Goal: Use online tool/utility: Utilize a website feature to perform a specific function

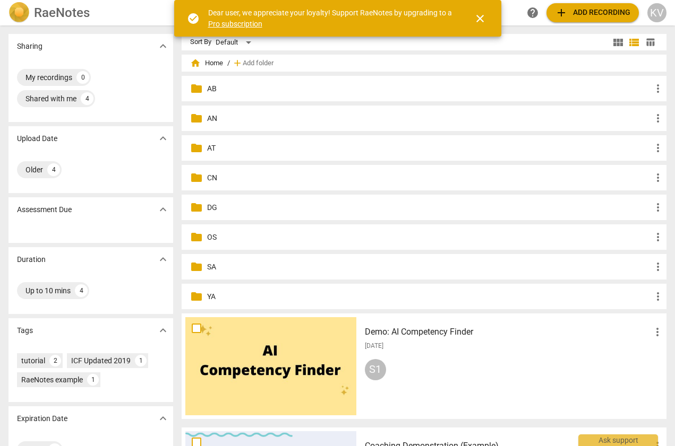
click at [214, 151] on p "AT" at bounding box center [429, 148] width 444 height 11
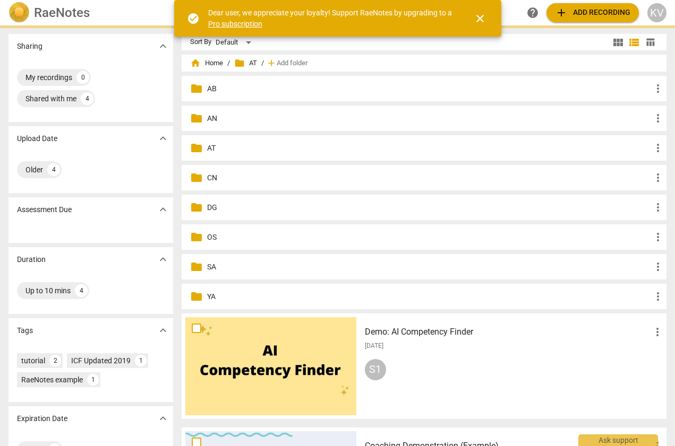
click at [214, 151] on p "AT" at bounding box center [429, 148] width 444 height 11
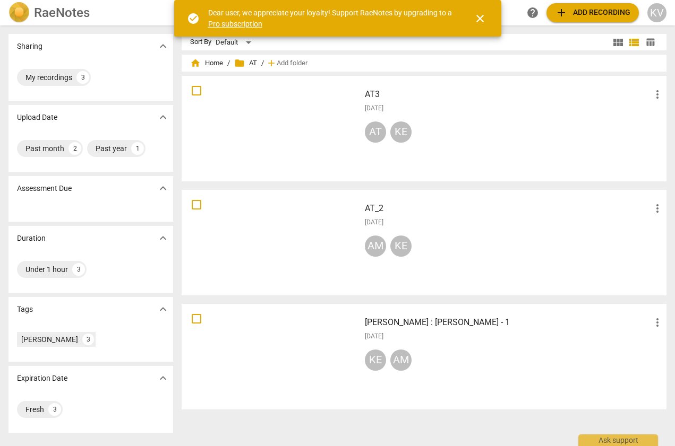
click at [591, 12] on span "add Add recording" at bounding box center [592, 12] width 75 height 13
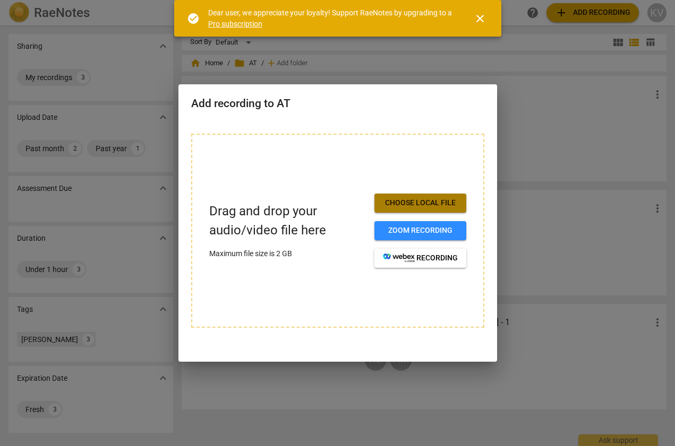
click at [408, 202] on span "Choose local file" at bounding box center [420, 203] width 75 height 11
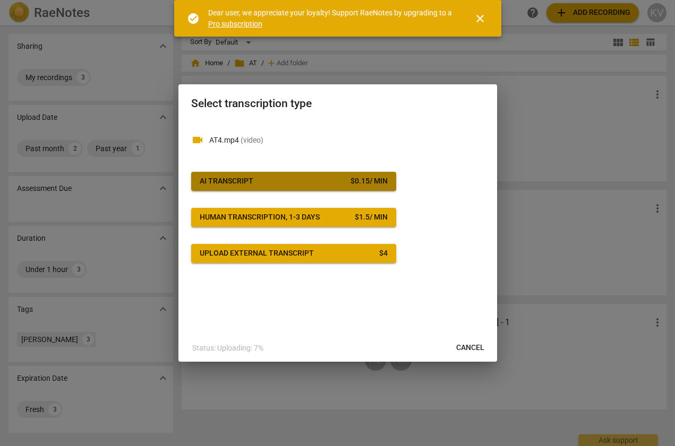
click at [265, 178] on span "AI Transcript $ 0.15 / min" at bounding box center [294, 181] width 188 height 11
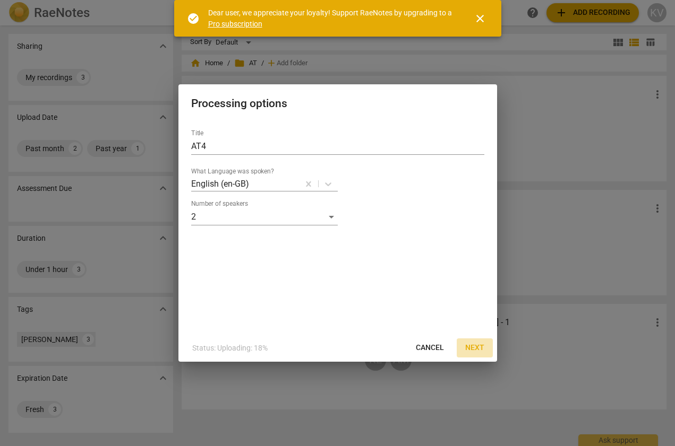
click at [469, 349] on span "Next" at bounding box center [474, 348] width 19 height 11
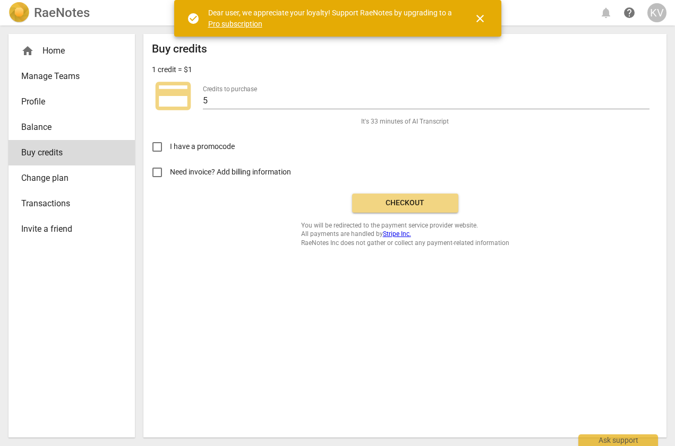
click at [410, 195] on button "Checkout" at bounding box center [405, 203] width 106 height 19
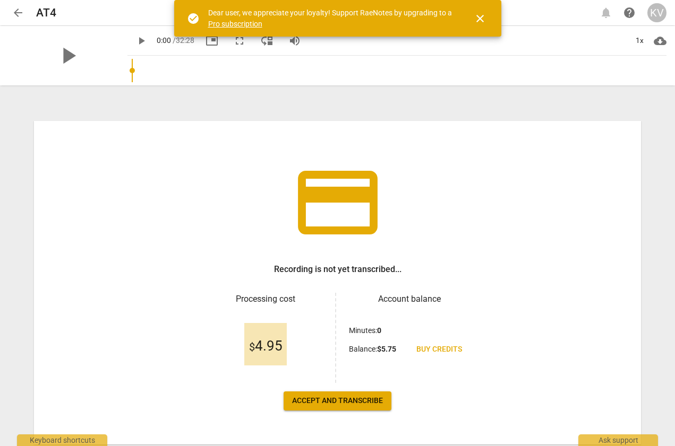
click at [351, 398] on span "Accept and transcribe" at bounding box center [337, 401] width 91 height 11
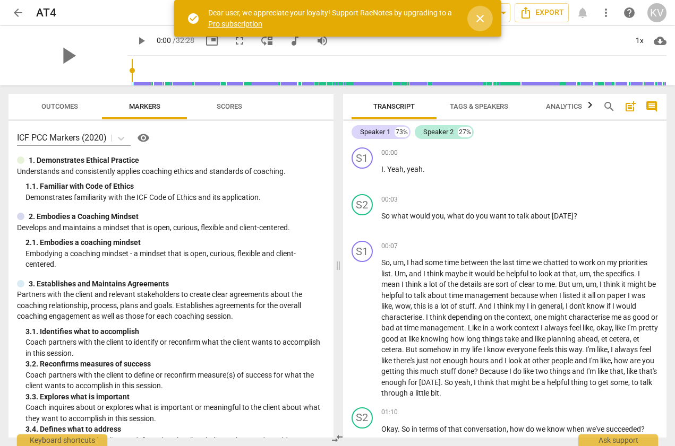
click at [483, 23] on span "close" at bounding box center [479, 18] width 13 height 13
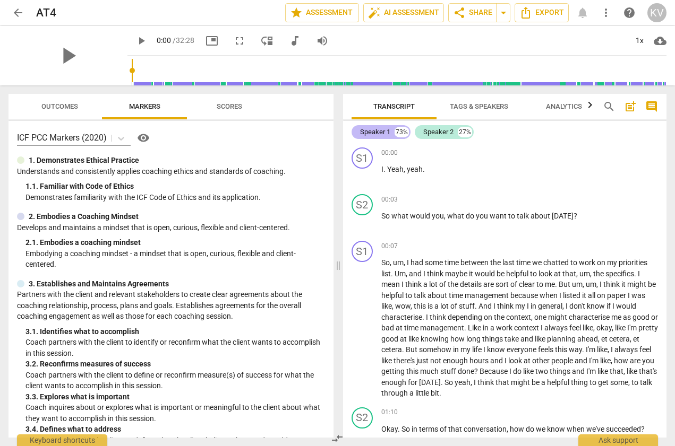
click at [387, 134] on div "Speaker 1" at bounding box center [375, 132] width 30 height 11
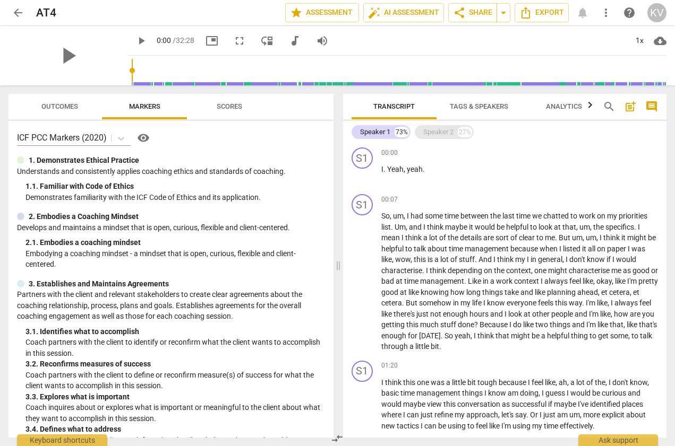
click at [442, 128] on div "Speaker 2" at bounding box center [438, 132] width 30 height 11
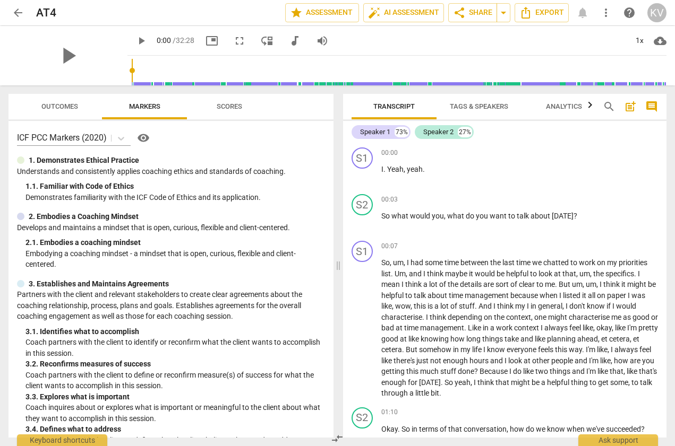
click at [465, 109] on span "Tags & Speakers" at bounding box center [479, 106] width 58 height 8
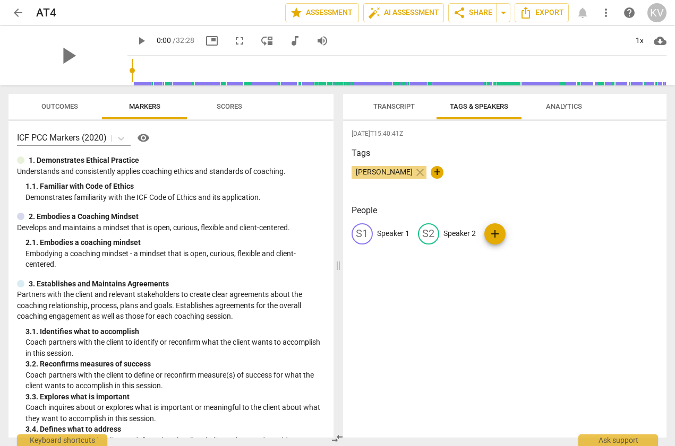
click at [392, 234] on p "Speaker 1" at bounding box center [393, 233] width 32 height 11
type input "[PERSON_NAME]"
click at [506, 241] on div "edit Speaker 2" at bounding box center [516, 233] width 58 height 21
type input "Kent"
click at [625, 148] on h3 "Tags" at bounding box center [504, 153] width 307 height 13
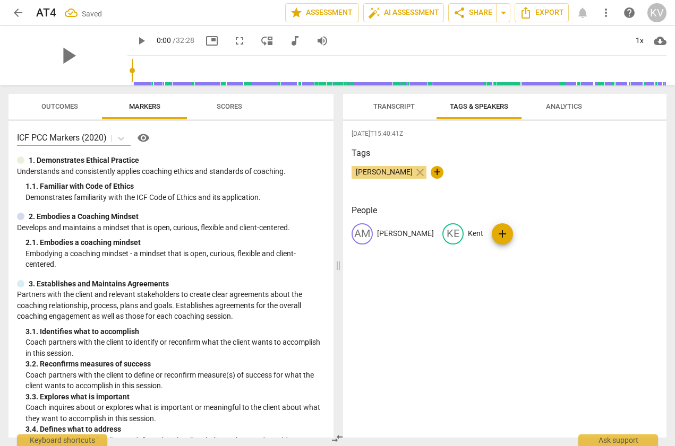
click at [395, 106] on span "Transcript" at bounding box center [393, 106] width 41 height 8
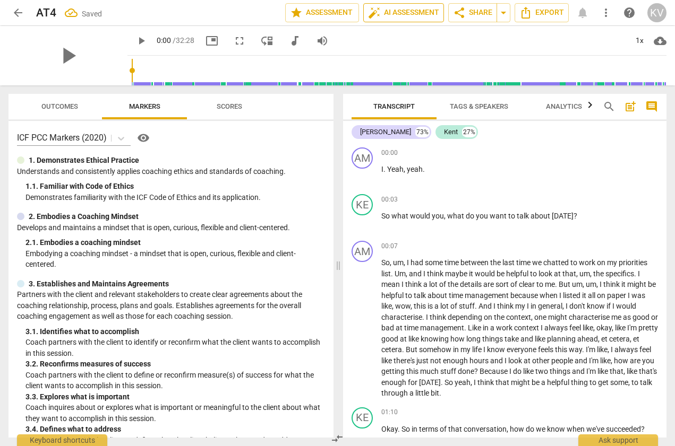
click at [413, 15] on span "auto_fix_high AI Assessment" at bounding box center [403, 12] width 71 height 13
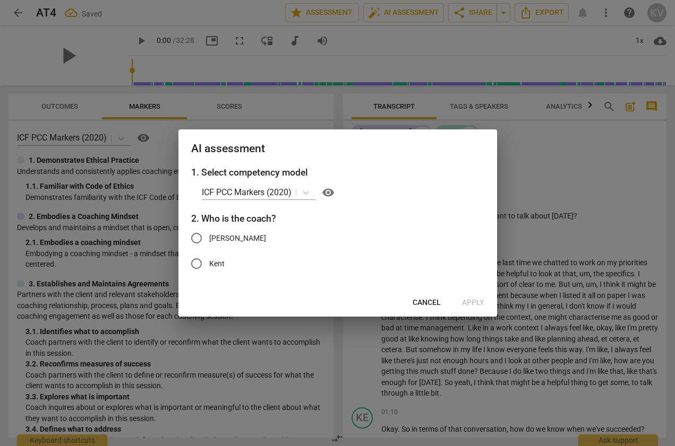
click at [220, 265] on span "Kent" at bounding box center [216, 263] width 15 height 11
click at [209, 265] on input "Kent" at bounding box center [196, 263] width 25 height 25
radio input "true"
click at [475, 301] on span "Apply" at bounding box center [473, 303] width 22 height 11
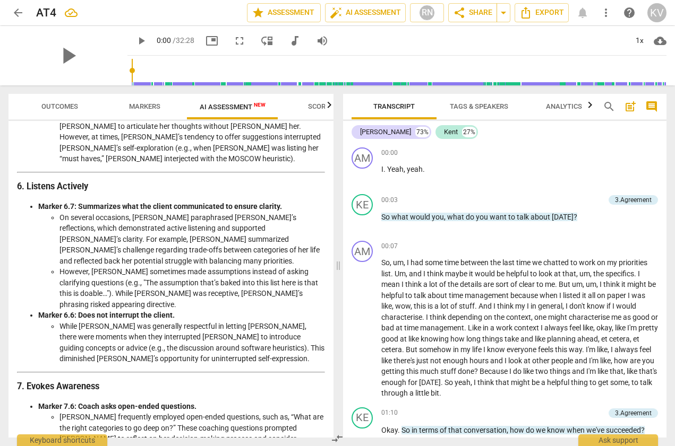
scroll to position [875, 0]
